Goal: Information Seeking & Learning: Learn about a topic

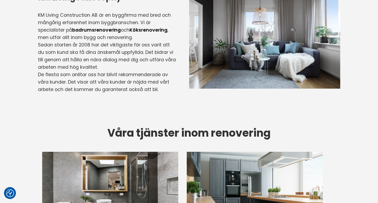
scroll to position [355, 0]
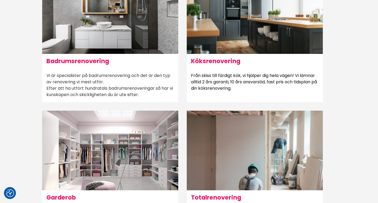
click at [94, 59] on h6 "Badrumsrenovering" at bounding box center [110, 61] width 136 height 14
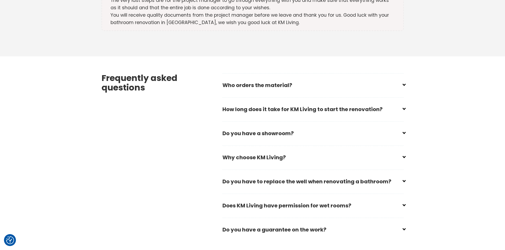
scroll to position [1538, 0]
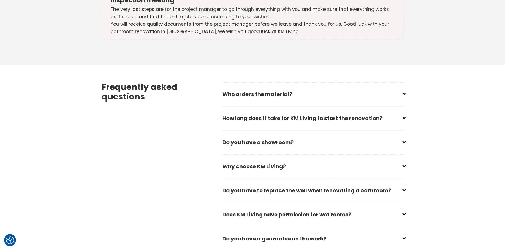
click at [377, 88] on input "checkbox" at bounding box center [313, 92] width 181 height 8
checkbox input "false"
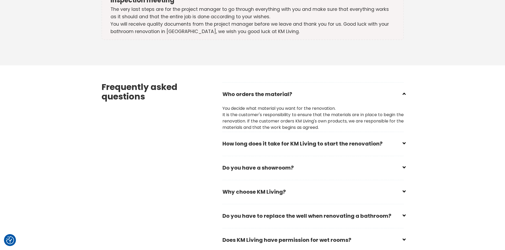
click at [377, 138] on input "checkbox" at bounding box center [313, 142] width 181 height 8
checkbox input "false"
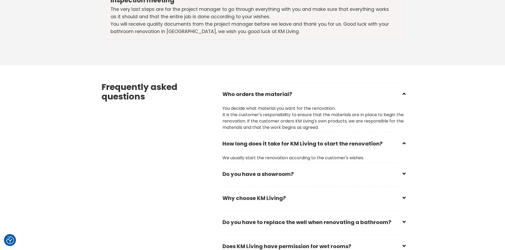
click at [377, 157] on div "Frequently asked questions Who orders the material? You decide what material yo…" at bounding box center [252, 182] width 311 height 235
click at [377, 168] on input "checkbox" at bounding box center [313, 172] width 181 height 8
checkbox input "false"
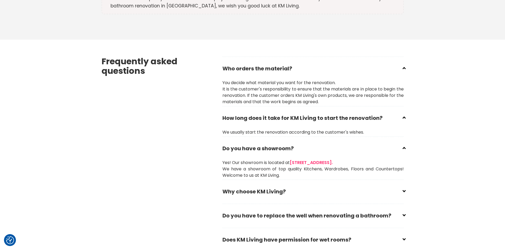
scroll to position [1565, 0]
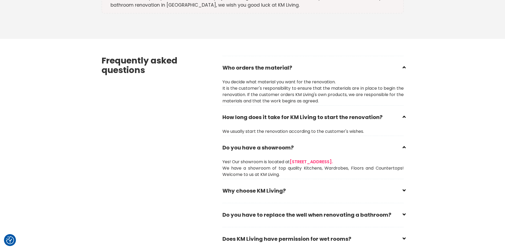
click at [377, 185] on input "checkbox" at bounding box center [313, 189] width 181 height 8
checkbox input "false"
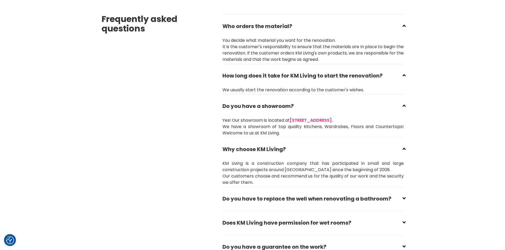
scroll to position [1618, 0]
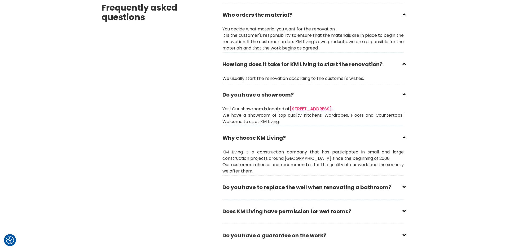
click at [377, 182] on input "checkbox" at bounding box center [313, 186] width 181 height 8
checkbox input "false"
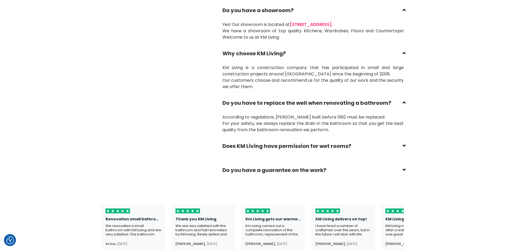
scroll to position [1724, 0]
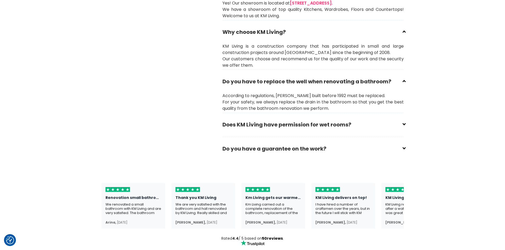
click at [377, 118] on h2 "Does KM Living have permission for wet rooms?" at bounding box center [312, 127] width 181 height 18
click at [377, 119] on input "checkbox" at bounding box center [313, 123] width 181 height 8
checkbox input "false"
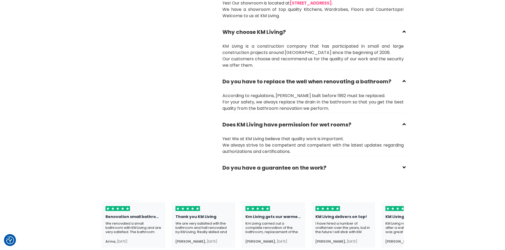
click at [337, 161] on h2 "Do you have a guarantee on the work?" at bounding box center [312, 170] width 181 height 18
click at [328, 162] on input "checkbox" at bounding box center [313, 166] width 181 height 8
checkbox input "false"
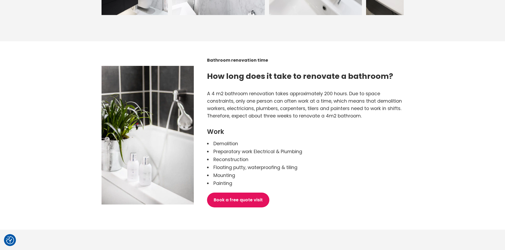
scroll to position [764, 0]
